Goal: Task Accomplishment & Management: Complete application form

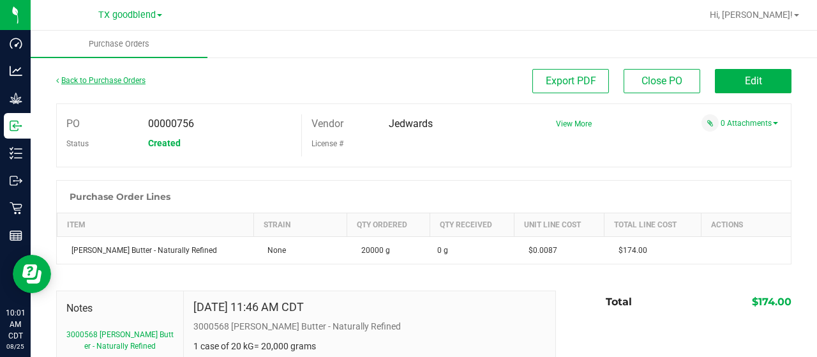
click at [83, 81] on link "Back to Purchase Orders" at bounding box center [100, 80] width 89 height 9
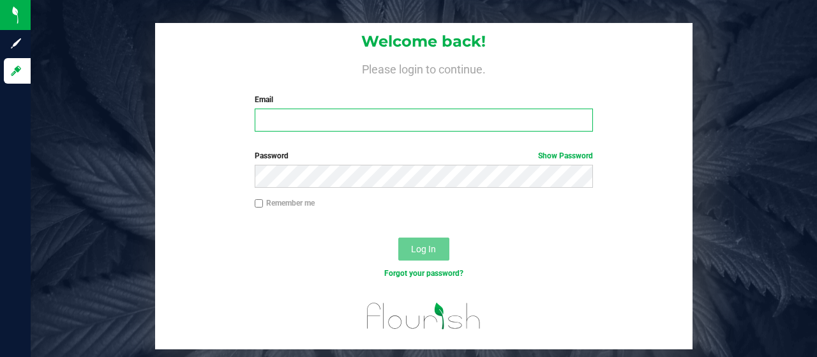
type input "[EMAIL_ADDRESS][DOMAIN_NAME]"
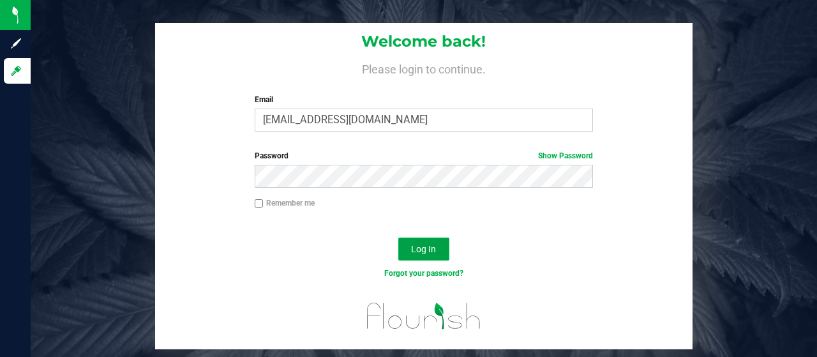
click at [433, 250] on span "Log In" at bounding box center [423, 249] width 25 height 10
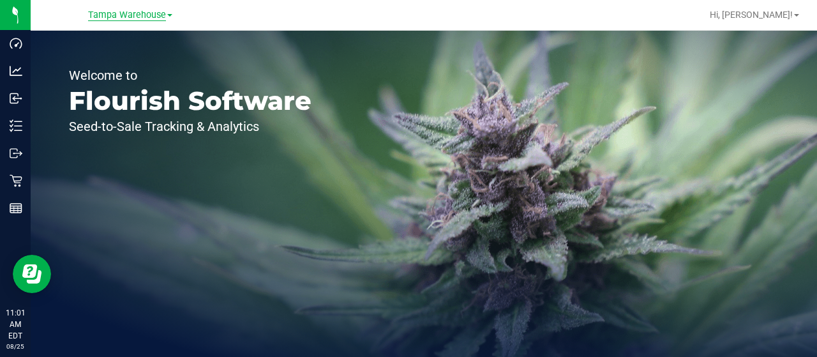
click at [146, 18] on span "Tampa Warehouse" at bounding box center [127, 15] width 78 height 11
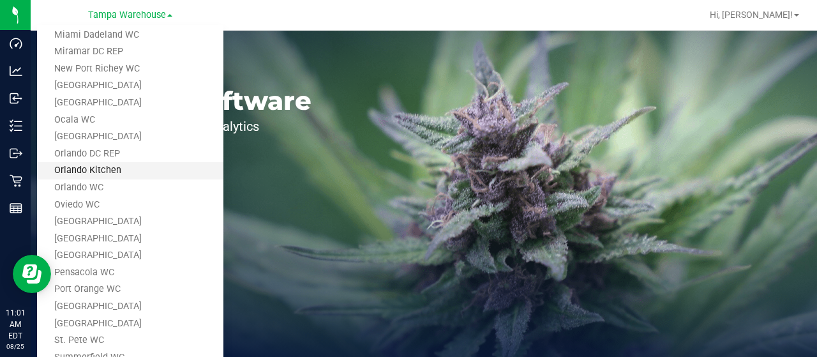
scroll to position [574, 0]
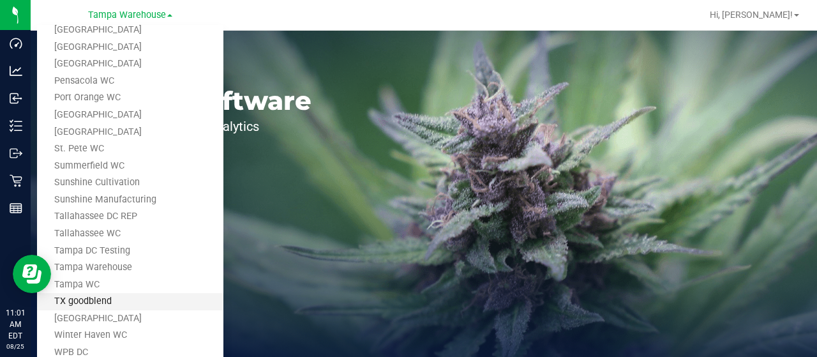
click at [98, 298] on link "TX goodblend" at bounding box center [130, 301] width 186 height 17
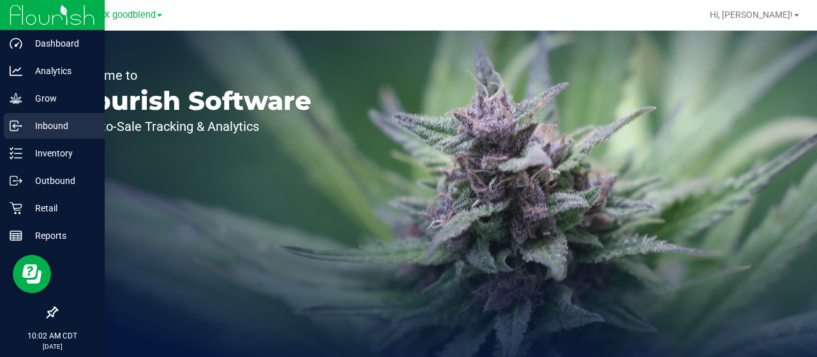
click at [19, 128] on icon at bounding box center [16, 125] width 13 height 13
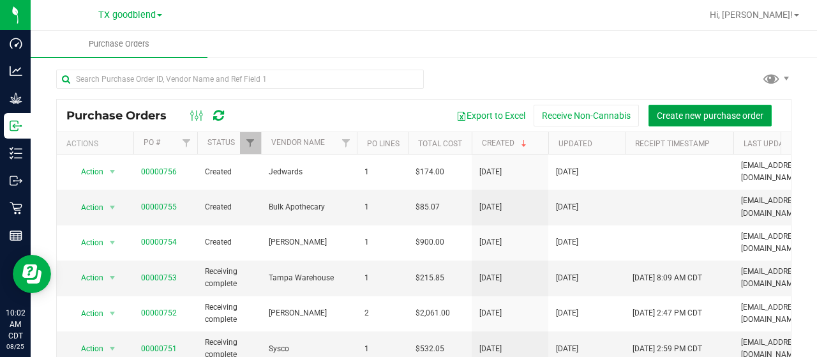
click at [657, 116] on span "Create new purchase order" at bounding box center [710, 115] width 107 height 10
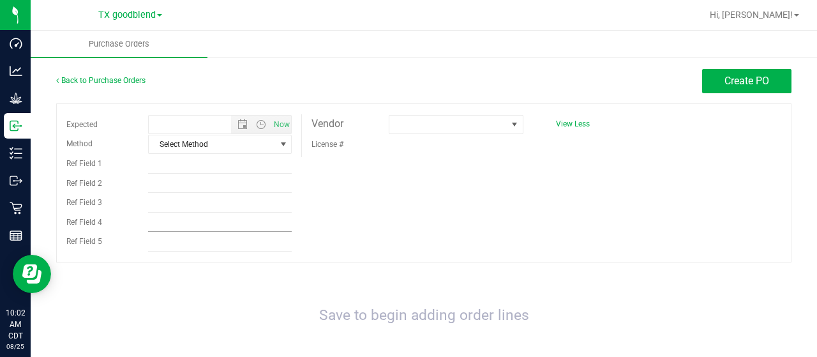
type input "[DATE] 10:02 AM"
click at [415, 123] on span at bounding box center [447, 125] width 117 height 18
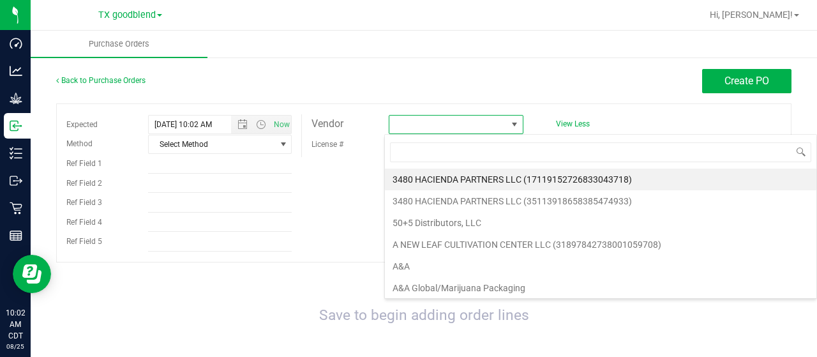
scroll to position [19, 133]
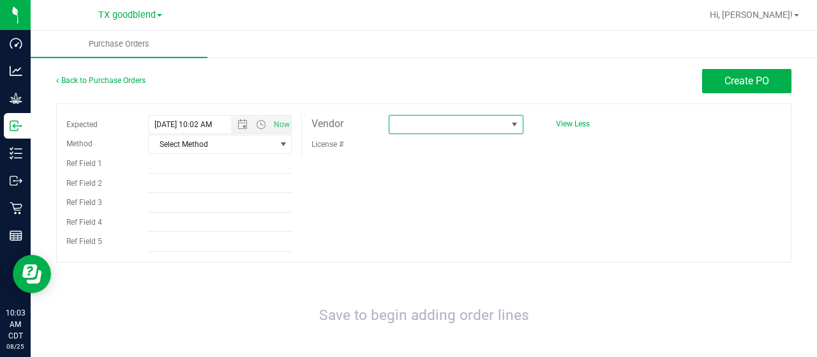
click at [409, 131] on span at bounding box center [447, 125] width 117 height 18
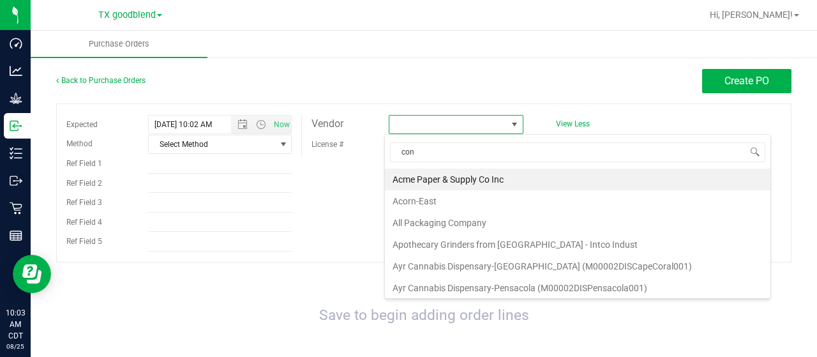
type input "cont"
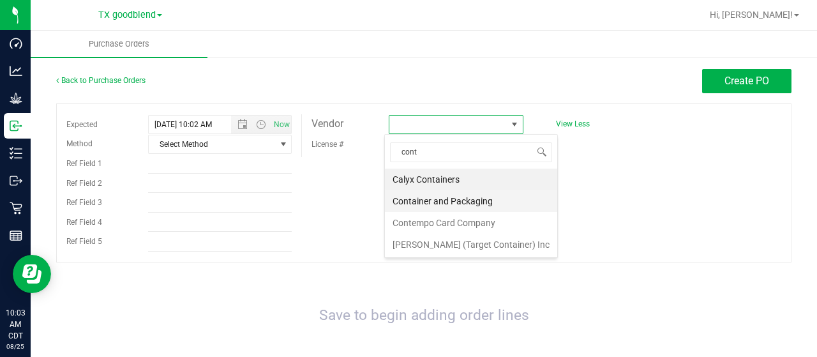
click at [428, 199] on li "Container and Packaging" at bounding box center [471, 201] width 172 height 22
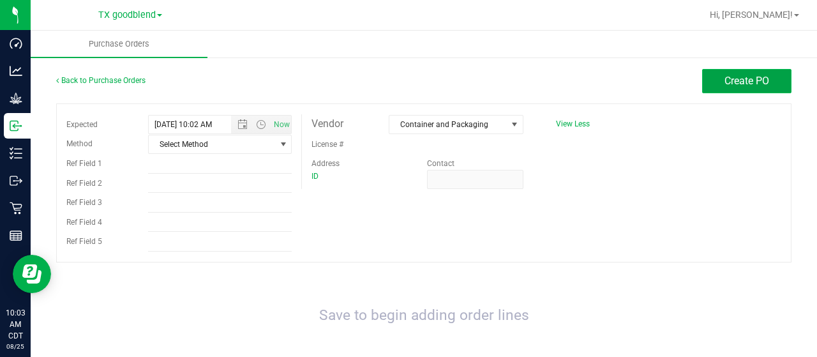
click at [724, 80] on span "Create PO" at bounding box center [746, 81] width 45 height 12
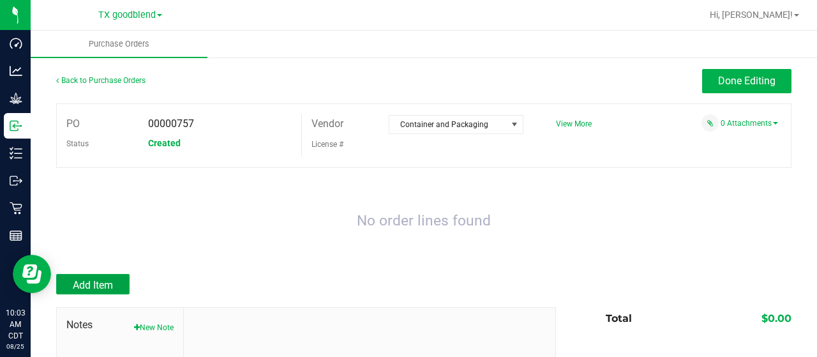
drag, startPoint x: 105, startPoint y: 280, endPoint x: 114, endPoint y: 273, distance: 11.4
click at [105, 280] on span "Add Item" at bounding box center [93, 285] width 40 height 12
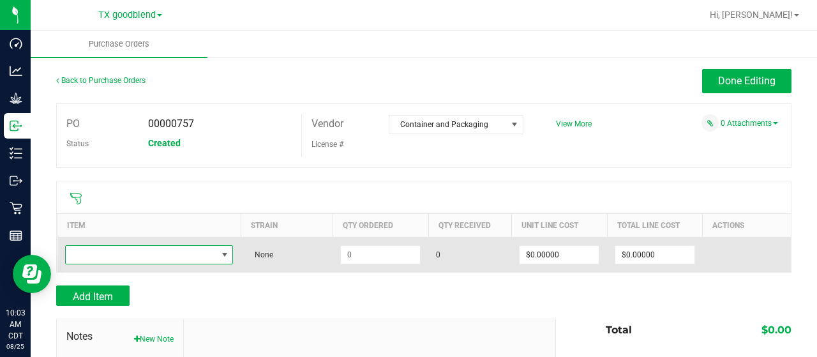
click at [96, 252] on span "NO DATA FOUND" at bounding box center [141, 255] width 151 height 18
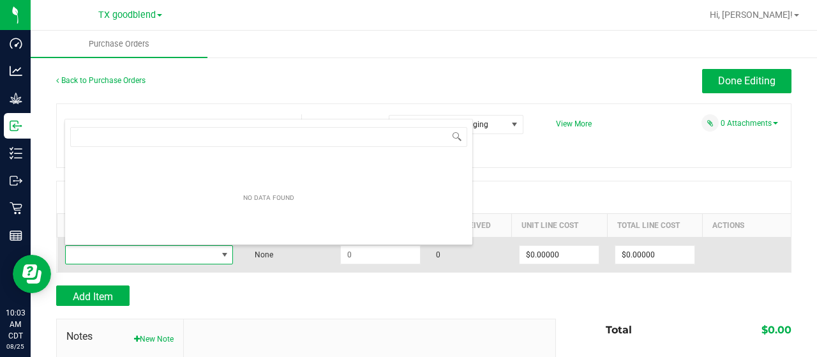
scroll to position [19, 164]
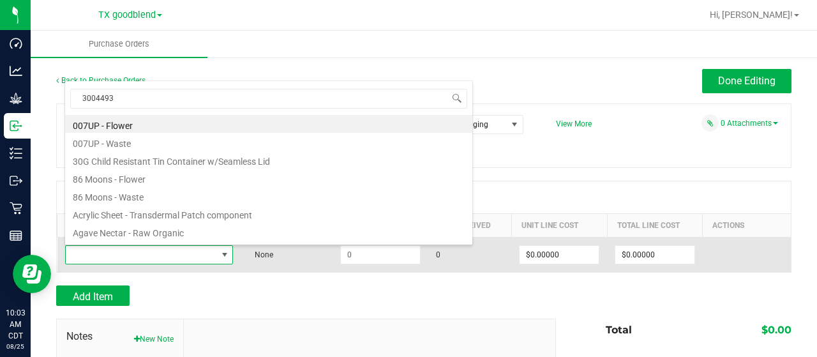
type input "3004493"
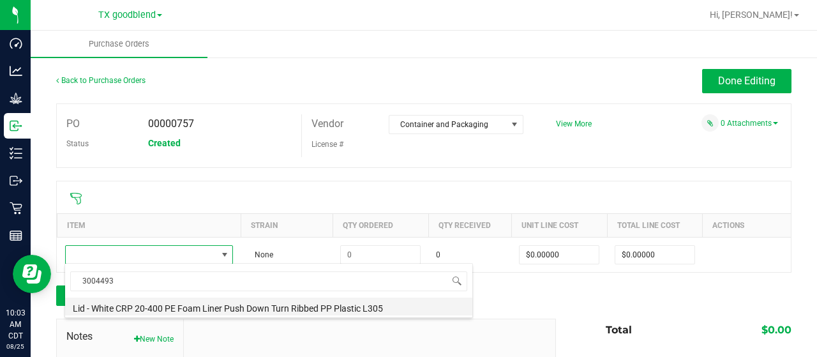
click at [123, 304] on li "Lid - White CRP 20-400 PE Foam Liner Push Down Turn Ribbed PP Plastic L305" at bounding box center [268, 306] width 407 height 18
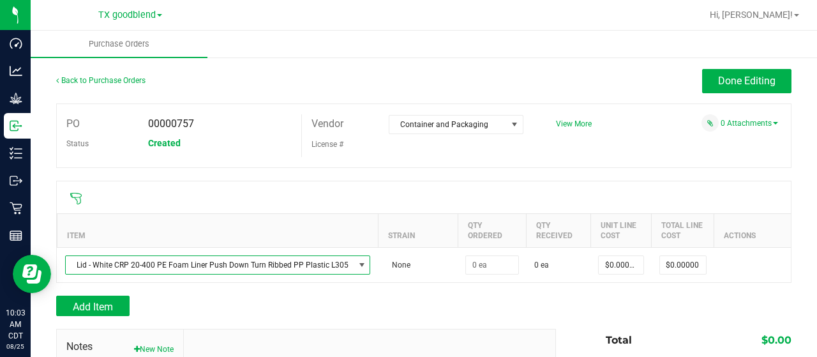
scroll to position [128, 0]
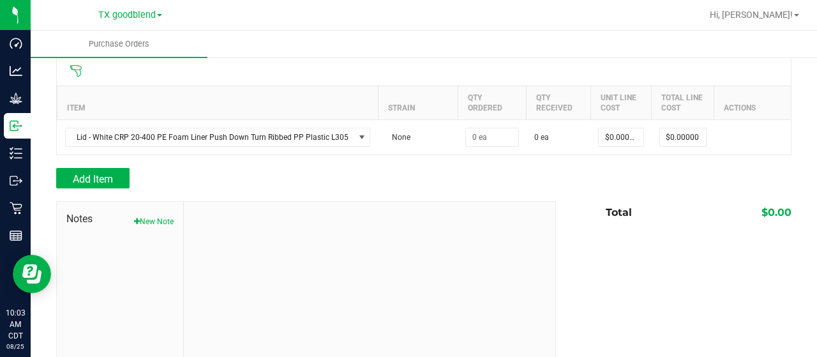
click at [150, 214] on span "Notes" at bounding box center [119, 218] width 107 height 15
click at [156, 218] on button "New Note" at bounding box center [154, 221] width 40 height 11
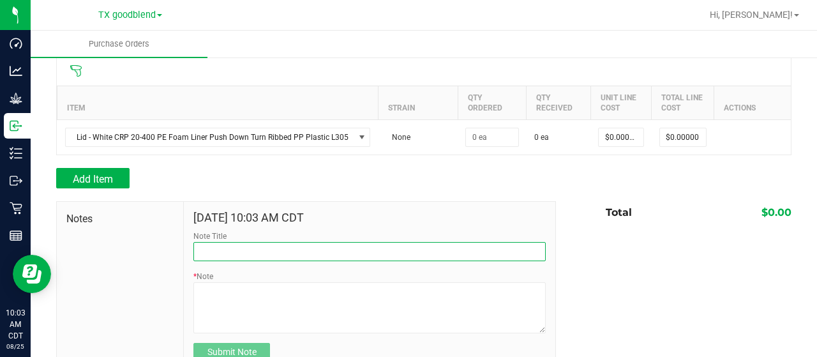
click at [217, 245] on input "Note Title" at bounding box center [369, 251] width 352 height 19
paste input "3004493"
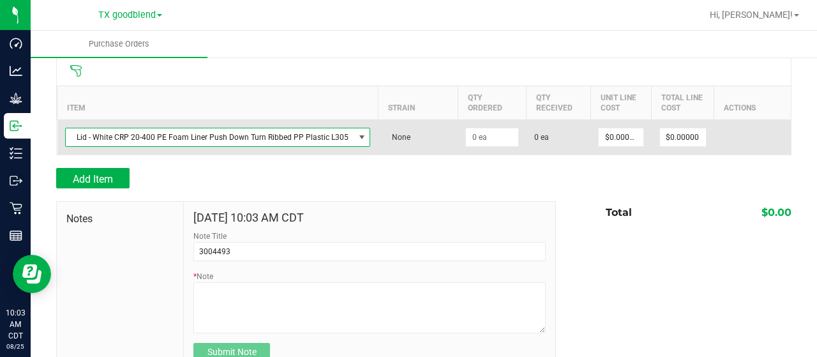
click at [113, 136] on span "Lid - White CRP 20-400 PE Foam Liner Push Down Turn Ribbed PP Plastic L305" at bounding box center [210, 137] width 288 height 18
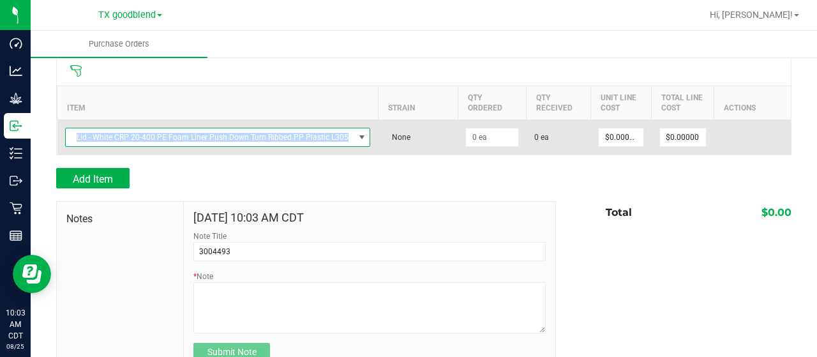
click at [113, 136] on span "Lid - White CRP 20-400 PE Foam Liner Push Down Turn Ribbed PP Plastic L305" at bounding box center [210, 137] width 288 height 18
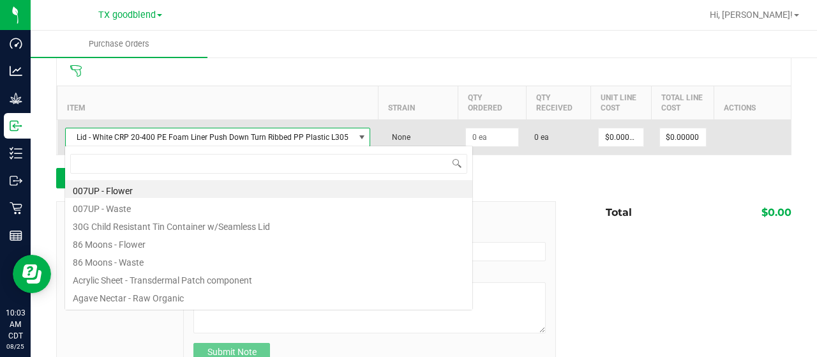
scroll to position [19, 300]
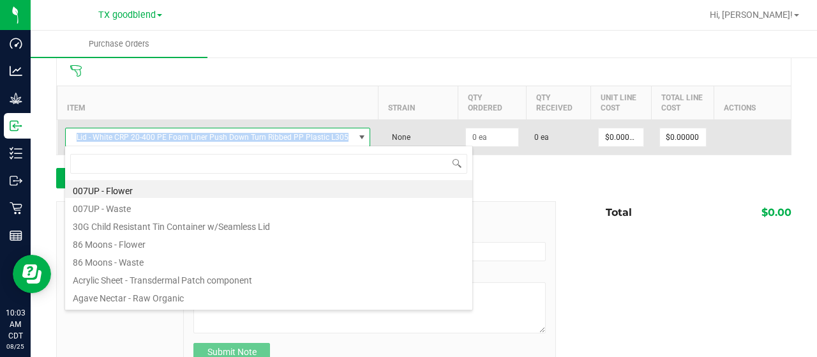
drag, startPoint x: 72, startPoint y: 136, endPoint x: 347, endPoint y: 134, distance: 274.4
click at [347, 134] on span "Lid - White CRP 20-400 PE Foam Liner Push Down Turn Ribbed PP Plastic L305" at bounding box center [210, 137] width 288 height 18
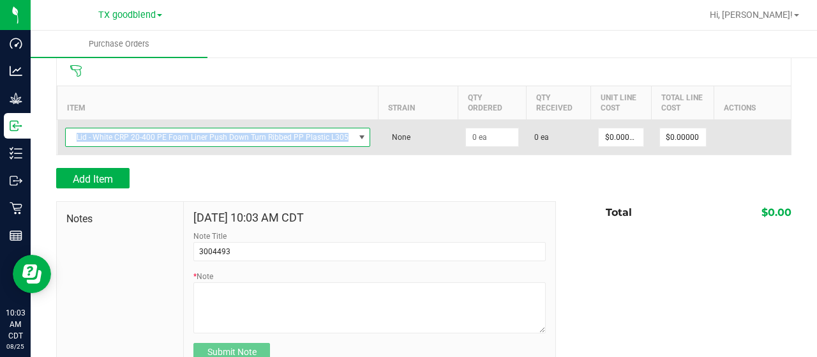
copy span "Lid - White CRP 20-400 PE Foam Liner Push Down Turn Ribbed PP Plastic L305"
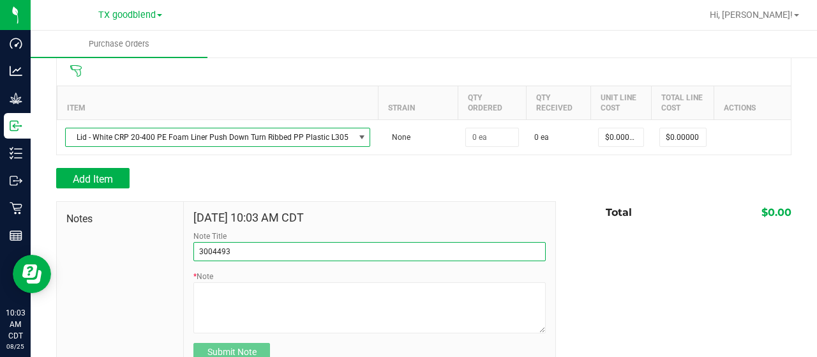
click at [266, 250] on input "3004493" at bounding box center [369, 251] width 352 height 19
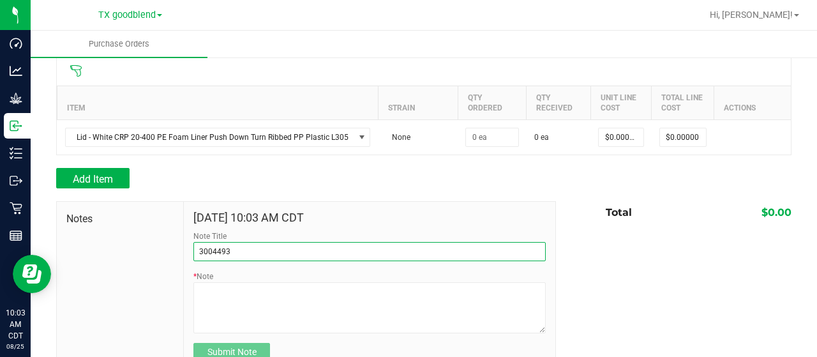
paste input "Lid - White CRP 20-400 PE Foam Liner Push Down Turn Ribbed PP Plastic L305"
type input "3004493 Lid - White CRP 20-400 PE Foam Liner Push Down Turn Ribbed PP Plastic L…"
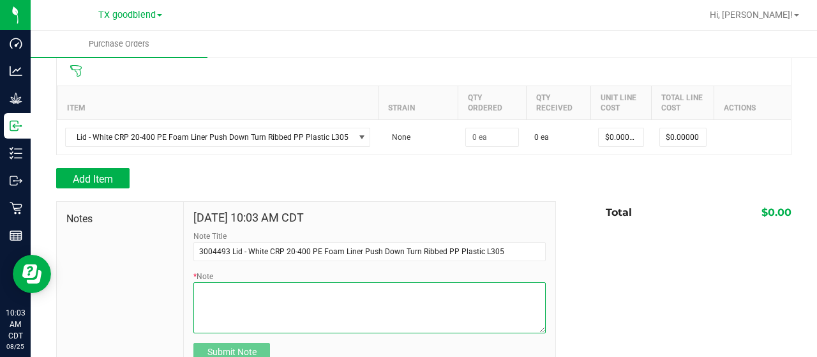
click at [231, 297] on textarea "* Note" at bounding box center [369, 307] width 352 height 51
type textarea "o"
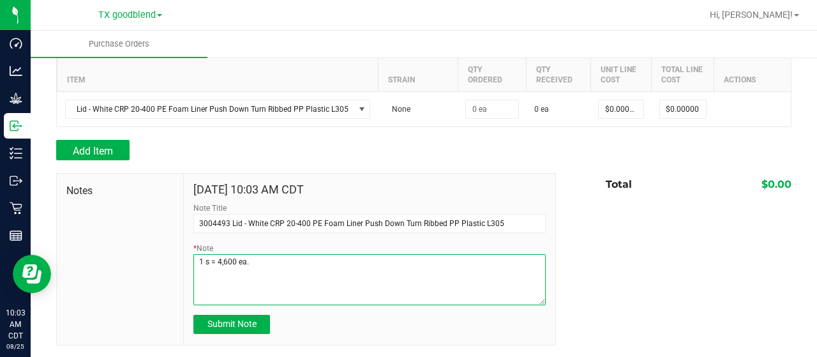
click at [204, 259] on textarea "* Note" at bounding box center [369, 279] width 352 height 51
type textarea "1 cs = 4,600 ea."
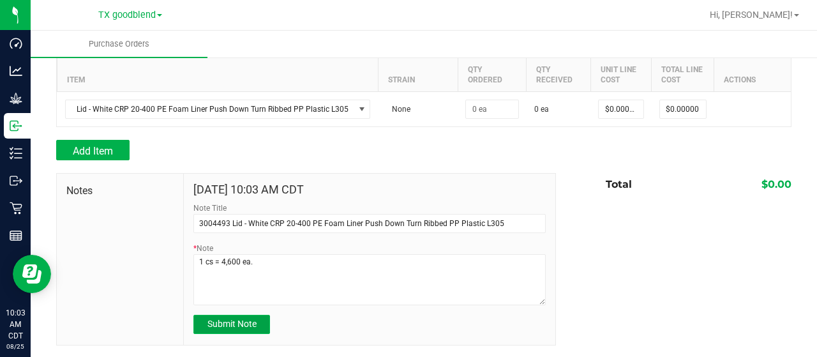
click at [220, 320] on span "Submit Note" at bounding box center [231, 323] width 49 height 10
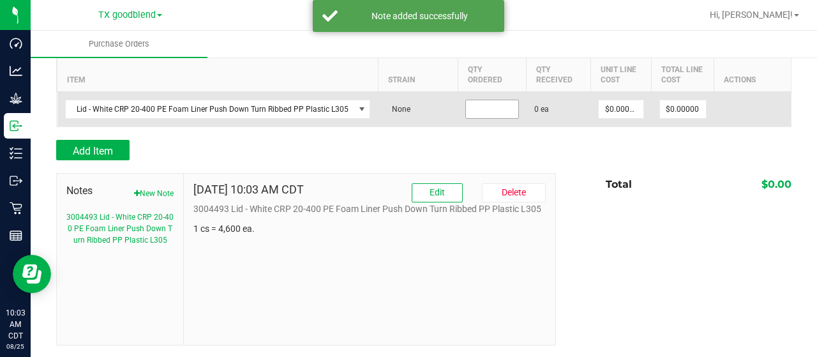
click at [480, 109] on input at bounding box center [492, 109] width 52 height 18
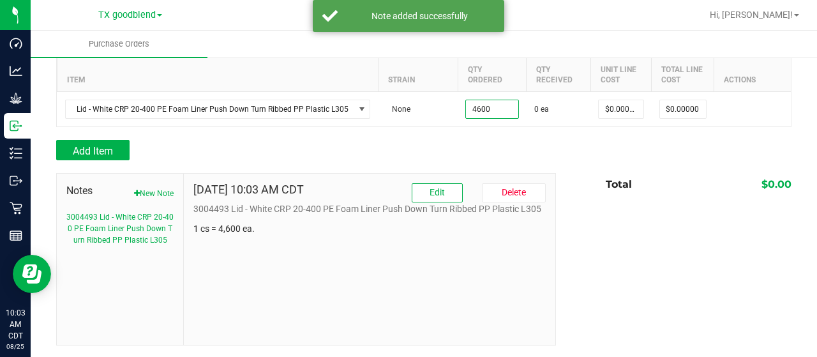
type input "4600 ea"
click at [451, 153] on div "Add Item" at bounding box center [301, 150] width 490 height 20
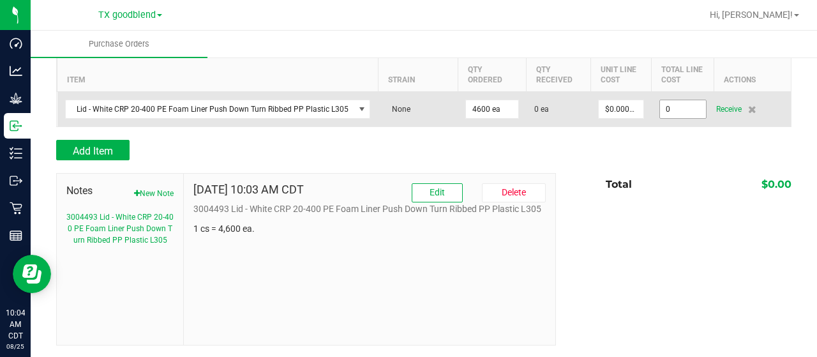
click at [671, 108] on input "0" at bounding box center [683, 109] width 46 height 18
paste input "264.96"
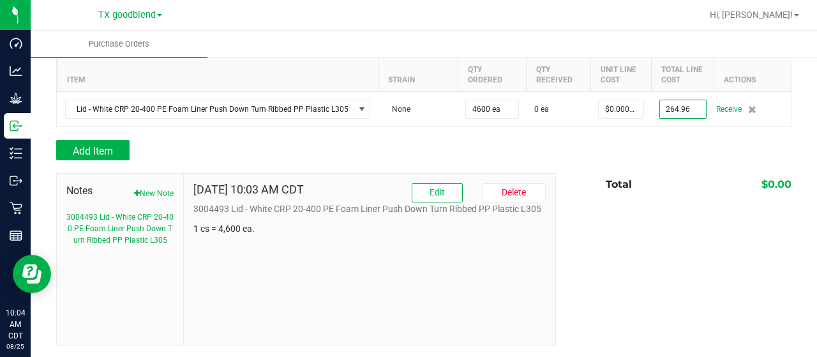
type input "$264.96000"
click at [702, 160] on div at bounding box center [423, 166] width 735 height 13
type input "4600"
type input "$0.05760"
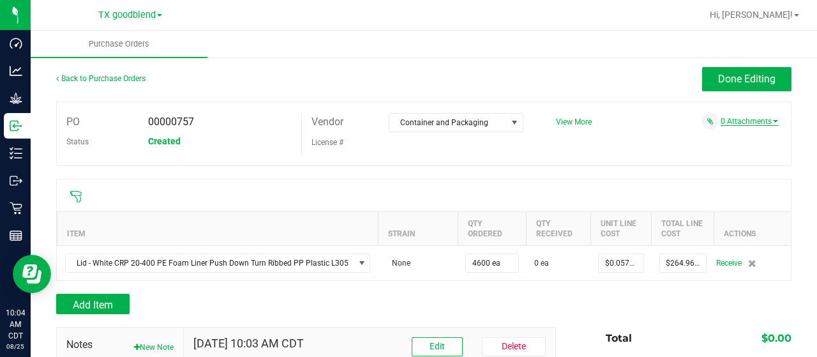
scroll to position [0, 0]
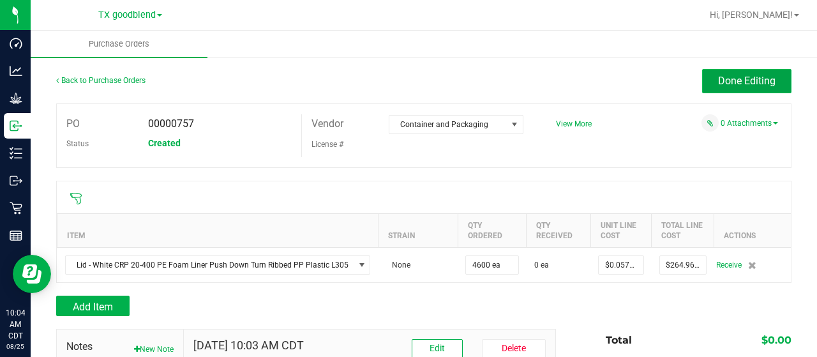
click at [726, 84] on span "Done Editing" at bounding box center [746, 81] width 57 height 12
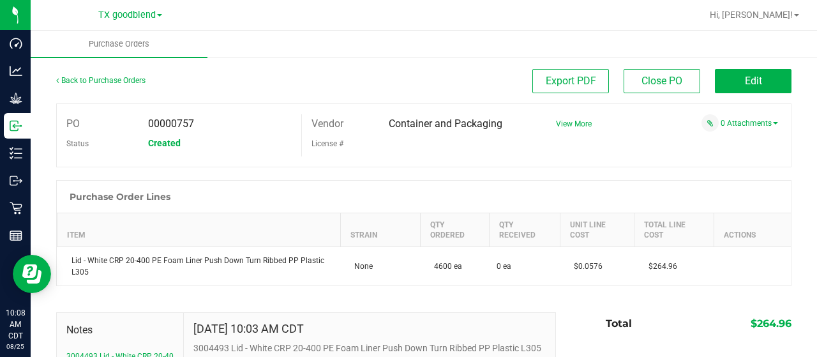
drag, startPoint x: 385, startPoint y: 126, endPoint x: 504, endPoint y: 130, distance: 118.2
click at [504, 130] on div "Container and Packaging" at bounding box center [456, 123] width 154 height 19
copy span "Container and Packaging"
click at [553, 85] on span "Export PDF" at bounding box center [571, 81] width 50 height 12
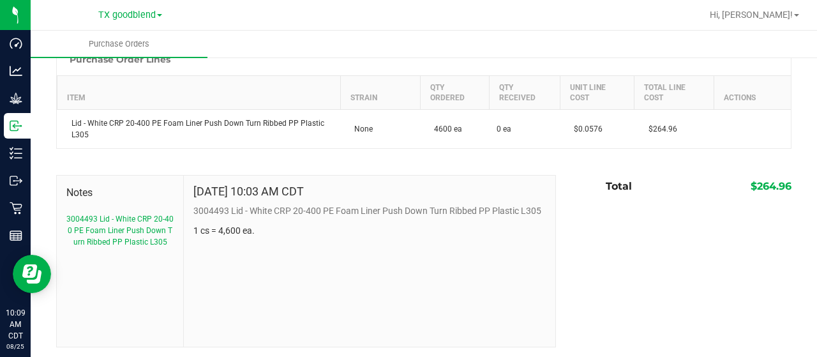
scroll to position [140, 0]
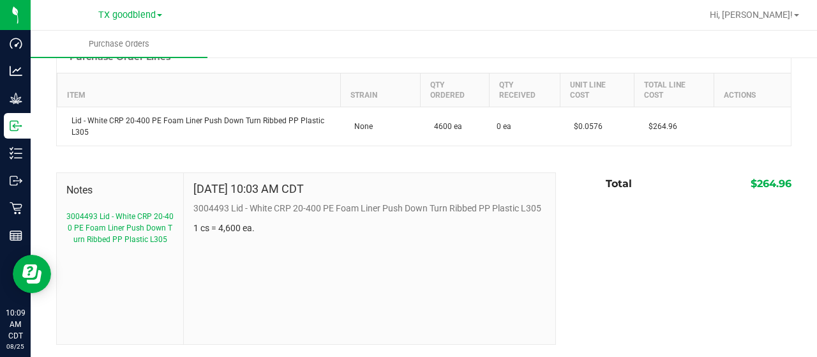
click at [214, 206] on p "3004493 Lid - White CRP 20-400 PE Foam Liner Push Down Turn Ribbed PP Plastic L…" at bounding box center [369, 208] width 352 height 13
copy p "3004493"
click at [784, 184] on div "Back to Purchase Orders Export PDF Close PO Edit PO 00000757 Status Created Ven…" at bounding box center [424, 136] width 786 height 441
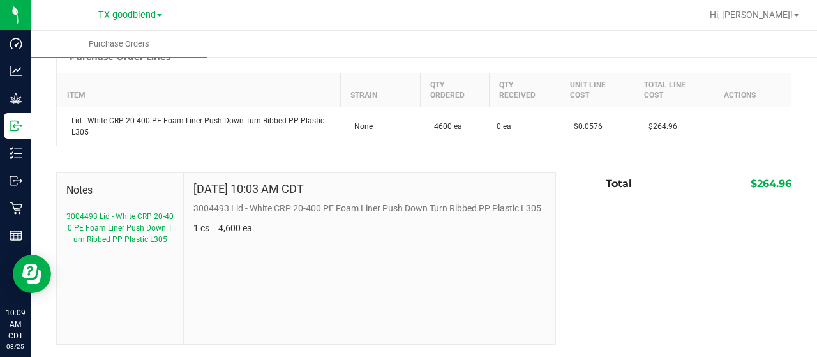
drag, startPoint x: 748, startPoint y: 184, endPoint x: 789, endPoint y: 184, distance: 41.5
click at [789, 184] on div "Back to Purchase Orders Export PDF Close PO Edit PO 00000757 Status Created Ven…" at bounding box center [424, 136] width 786 height 441
click at [770, 186] on span "$264.96" at bounding box center [771, 183] width 41 height 12
drag, startPoint x: 747, startPoint y: 182, endPoint x: 779, endPoint y: 184, distance: 32.0
click at [779, 184] on span "$264.96" at bounding box center [771, 183] width 41 height 12
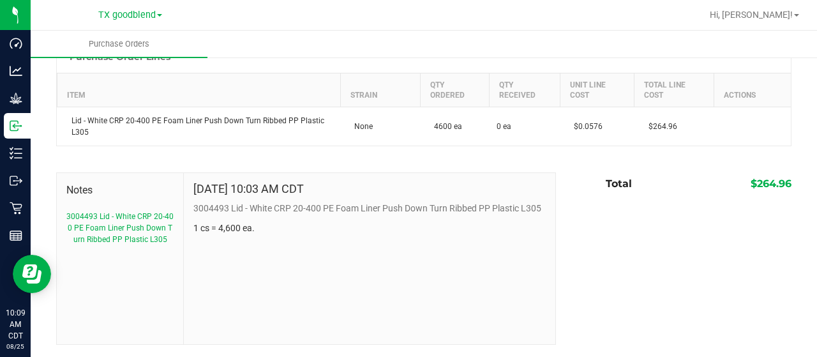
copy span "264.96"
click at [759, 181] on span "$264.96" at bounding box center [771, 183] width 41 height 12
click at [751, 184] on span "$264.96" at bounding box center [771, 183] width 41 height 12
drag, startPoint x: 765, startPoint y: 184, endPoint x: 777, endPoint y: 181, distance: 11.9
click at [776, 181] on div "Back to Purchase Orders Export PDF Close PO Edit PO 00000757 Status Created Ven…" at bounding box center [424, 136] width 786 height 441
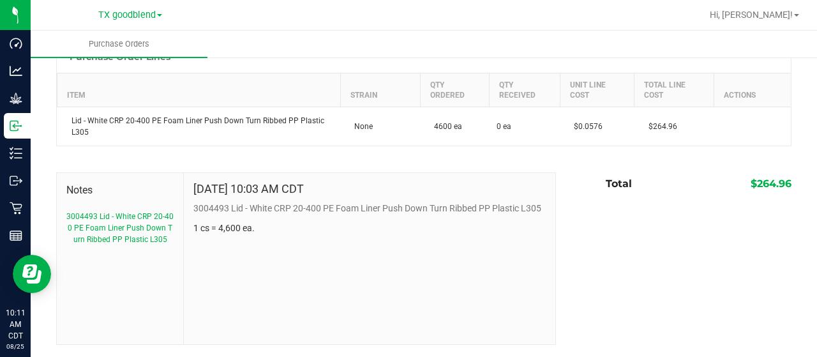
click at [774, 183] on span "$264.96" at bounding box center [771, 183] width 41 height 12
drag, startPoint x: 740, startPoint y: 181, endPoint x: 788, endPoint y: 186, distance: 48.1
click at [788, 186] on div "Back to Purchase Orders Export PDF Close PO Edit PO 00000757 Status Created Ven…" at bounding box center [424, 136] width 786 height 441
click at [751, 186] on span "$264.96" at bounding box center [771, 183] width 41 height 12
drag, startPoint x: 741, startPoint y: 183, endPoint x: 779, endPoint y: 183, distance: 38.3
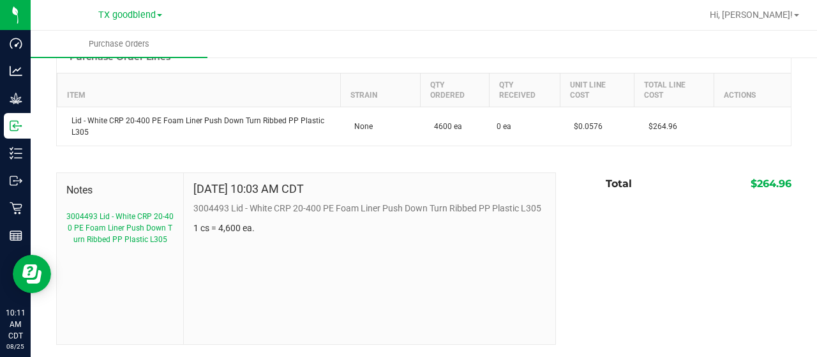
click at [779, 183] on span "$264.96" at bounding box center [771, 183] width 41 height 12
copy span "$264.96"
click at [608, 258] on div "Notes 3004493 Lid - White CRP 20-400 PE Foam Liner Push Down Turn Ribbed PP Pla…" at bounding box center [423, 258] width 735 height 172
